Goal: Obtain resource: Obtain resource

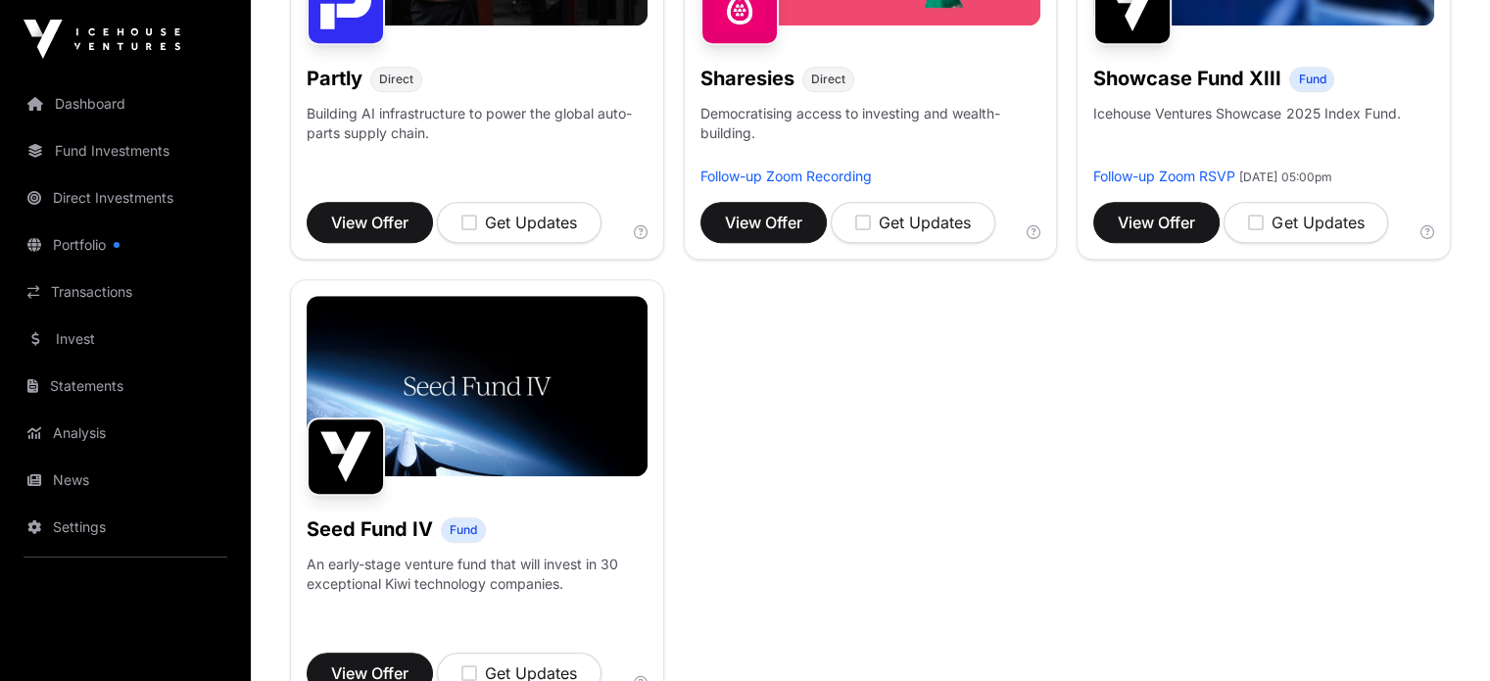
scroll to position [1395, 0]
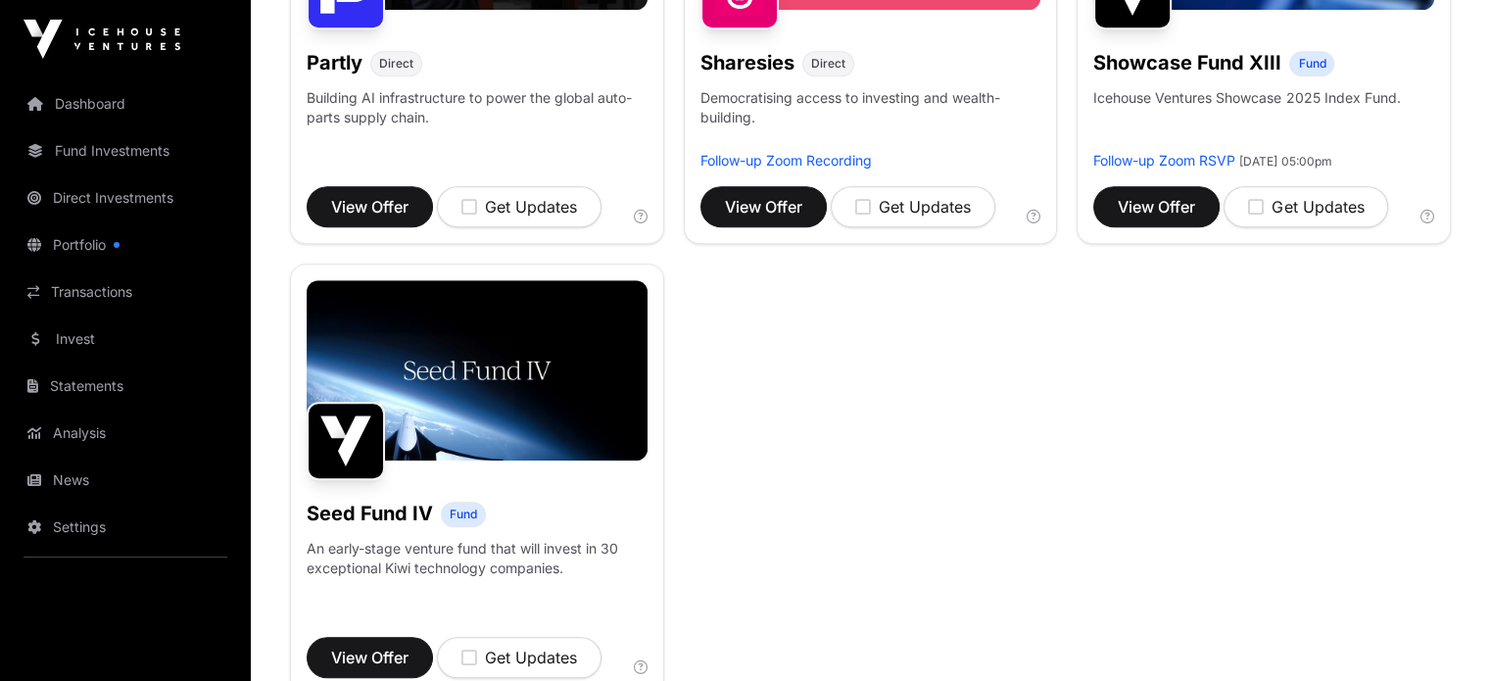
click at [1200, 76] on h1 "Showcase Fund XIII" at bounding box center [1187, 62] width 188 height 27
click at [1334, 76] on span "Fund" at bounding box center [1311, 63] width 45 height 25
click at [1169, 218] on span "View Offer" at bounding box center [1156, 207] width 77 height 24
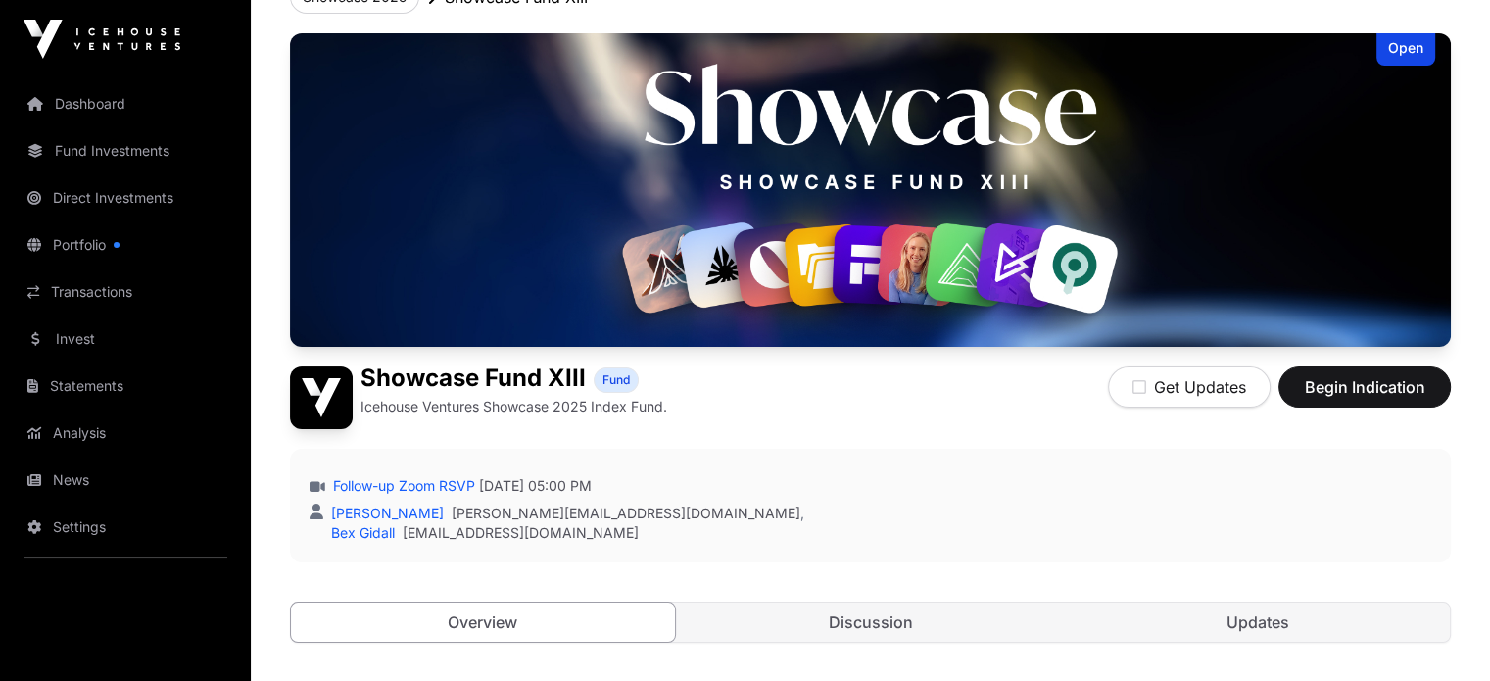
scroll to position [65, 0]
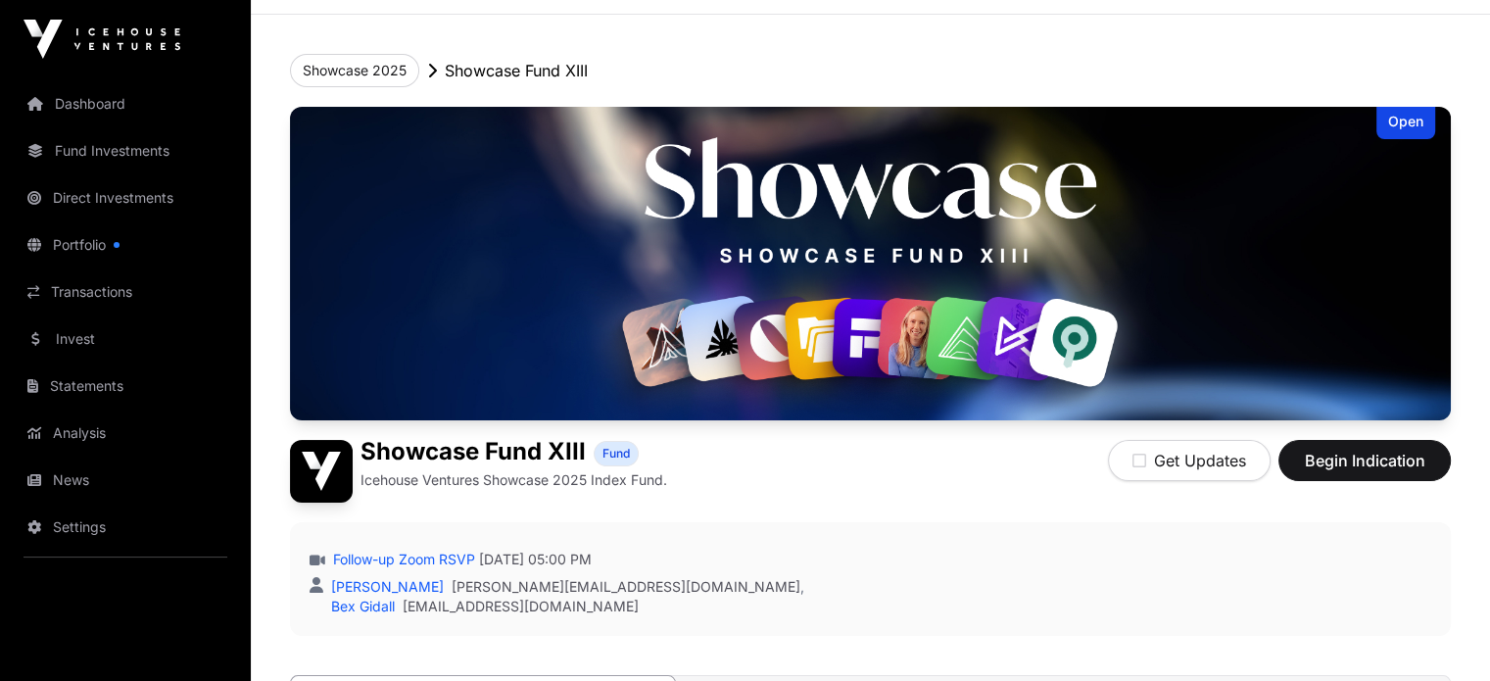
click at [1407, 131] on div "Open" at bounding box center [1405, 123] width 59 height 32
click at [1404, 120] on div "Open" at bounding box center [1405, 123] width 59 height 32
click at [1403, 126] on div "Open" at bounding box center [1405, 123] width 59 height 32
click at [1066, 384] on img at bounding box center [870, 263] width 1161 height 313
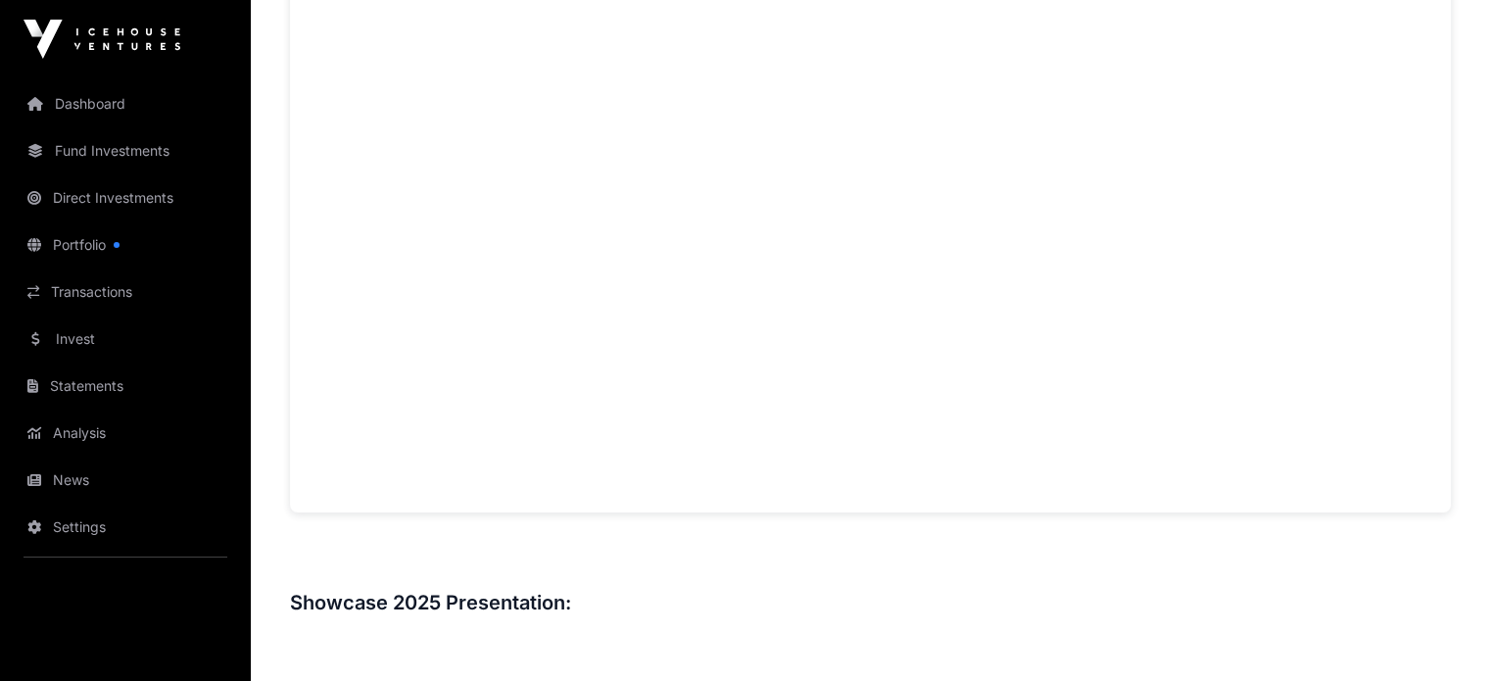
scroll to position [1548, 0]
